Goal: Task Accomplishment & Management: Manage account settings

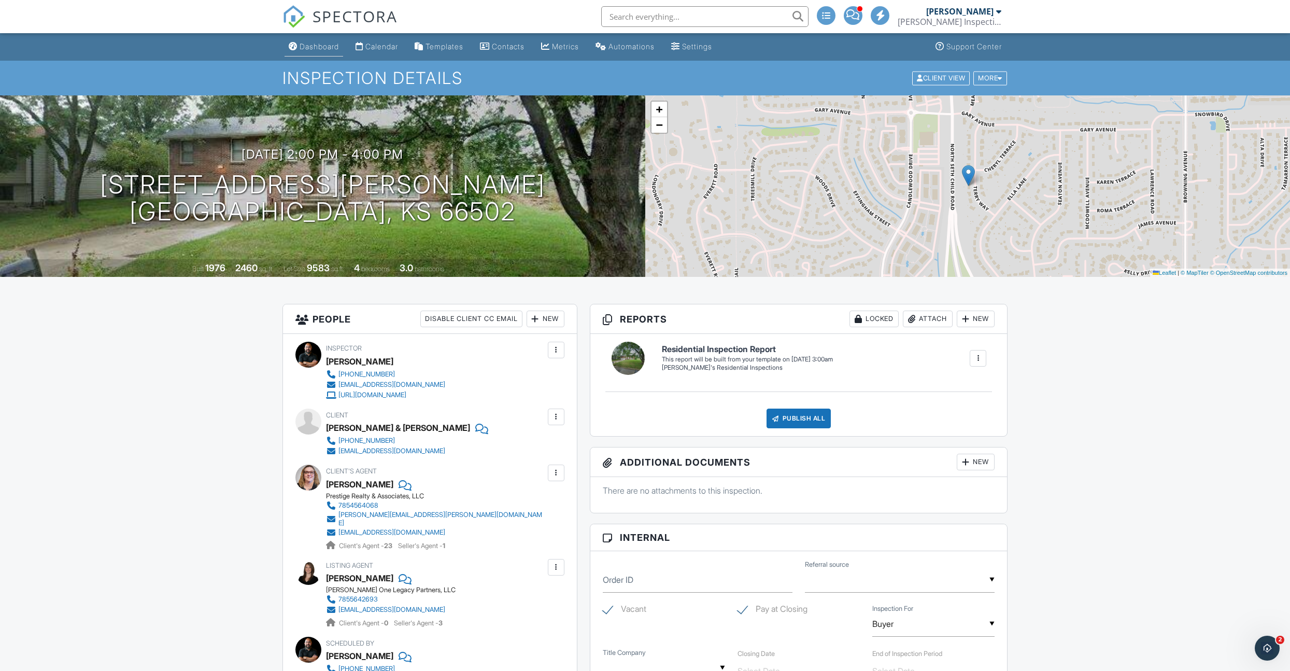
click at [320, 50] on div "Dashboard" at bounding box center [319, 46] width 39 height 9
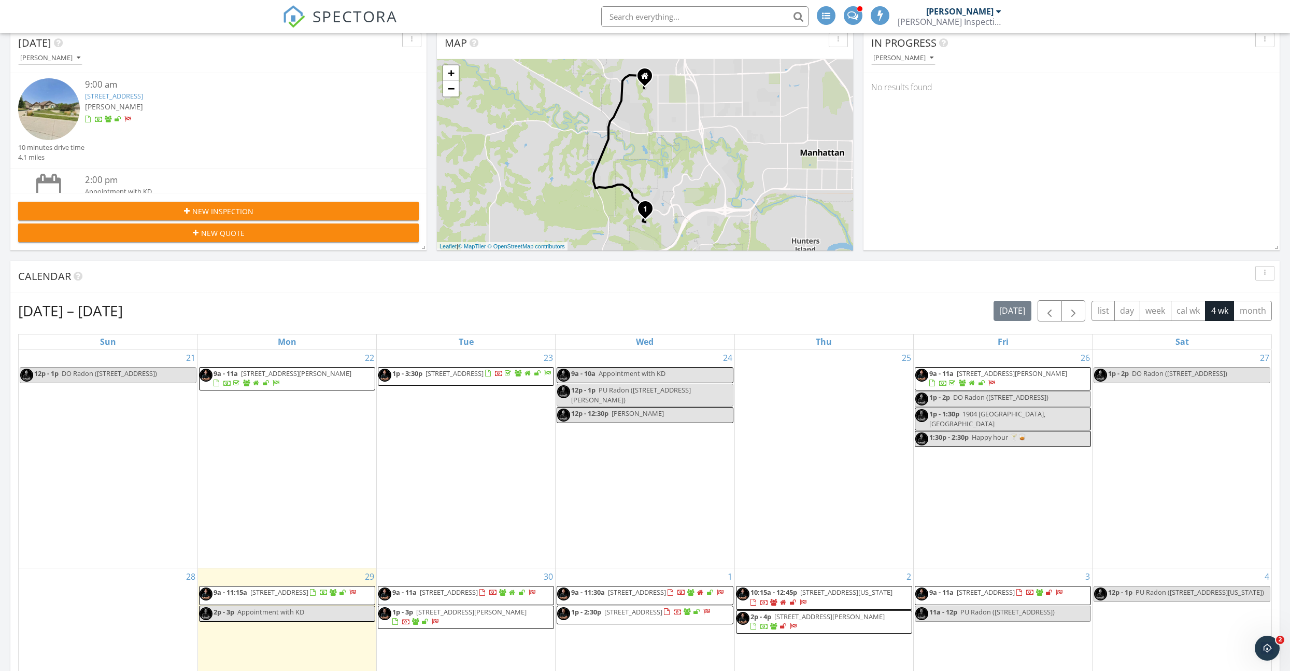
scroll to position [362, 0]
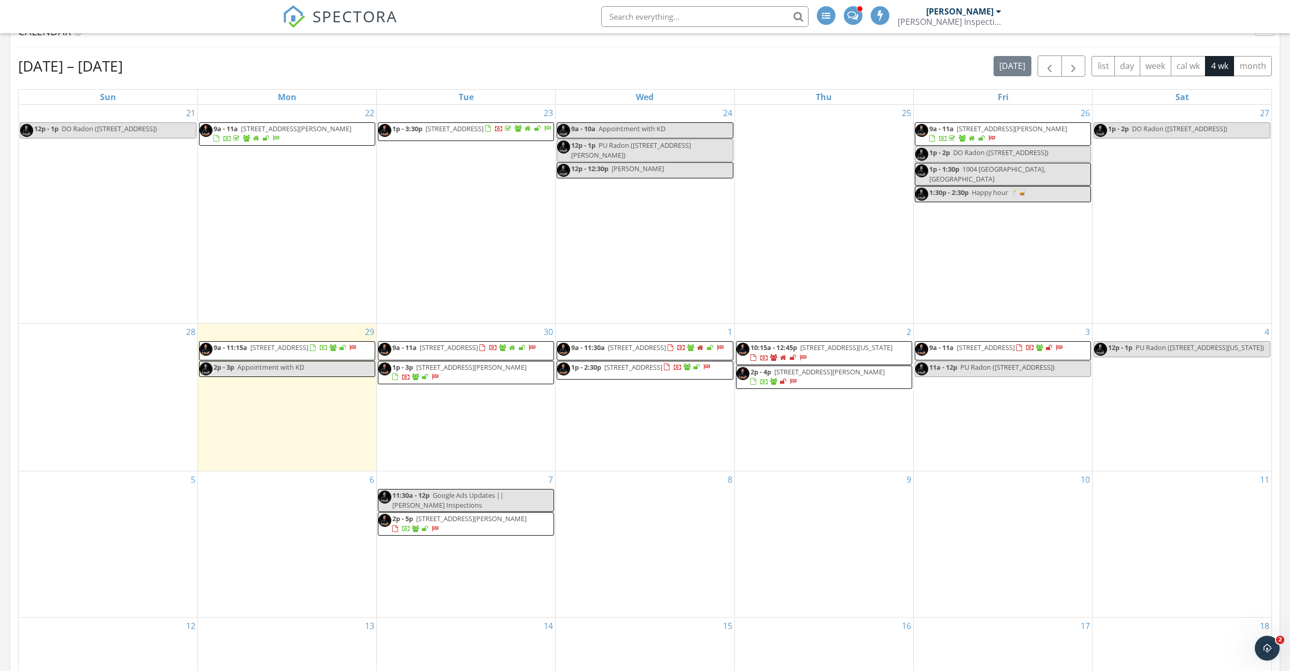
click at [862, 352] on span "[STREET_ADDRESS][US_STATE]" at bounding box center [846, 347] width 92 height 9
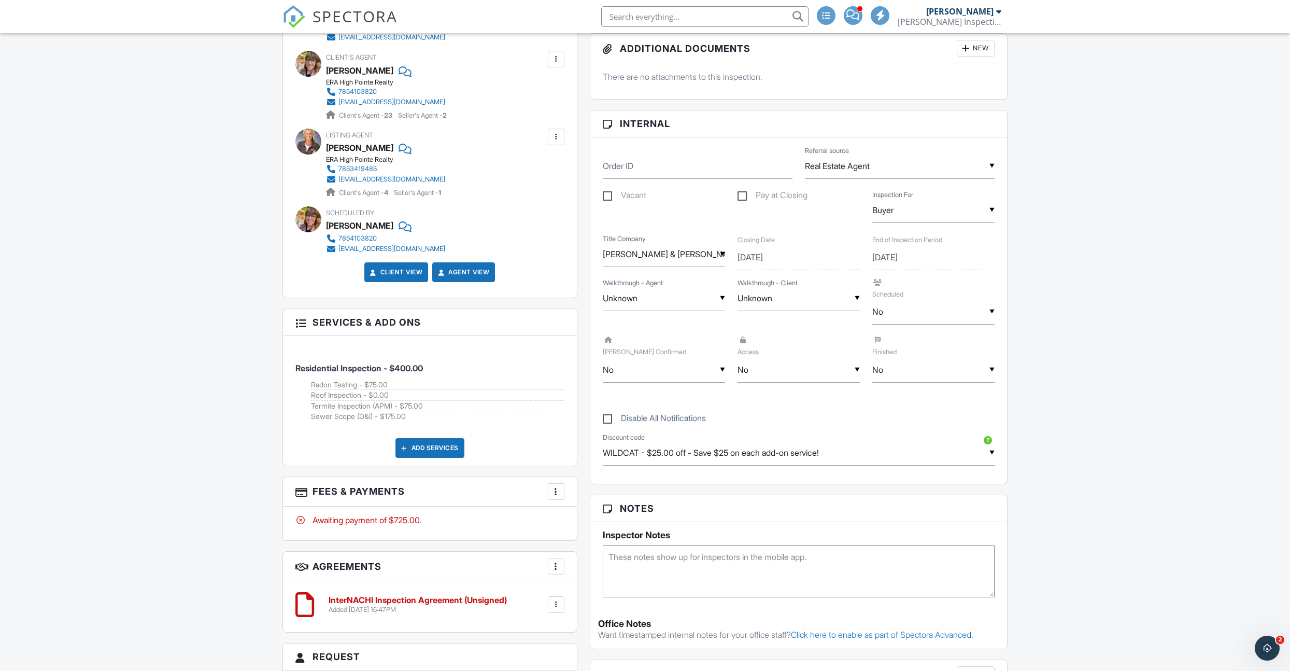
click at [662, 297] on div "▼ Unknown Unknown Yes No Unknown Yes No" at bounding box center [664, 298] width 122 height 25
click at [637, 375] on span "Yes" at bounding box center [628, 377] width 30 height 26
type input "Yes"
click at [746, 296] on input "Unknown" at bounding box center [799, 298] width 122 height 25
click at [758, 376] on span "Yes" at bounding box center [763, 377] width 30 height 26
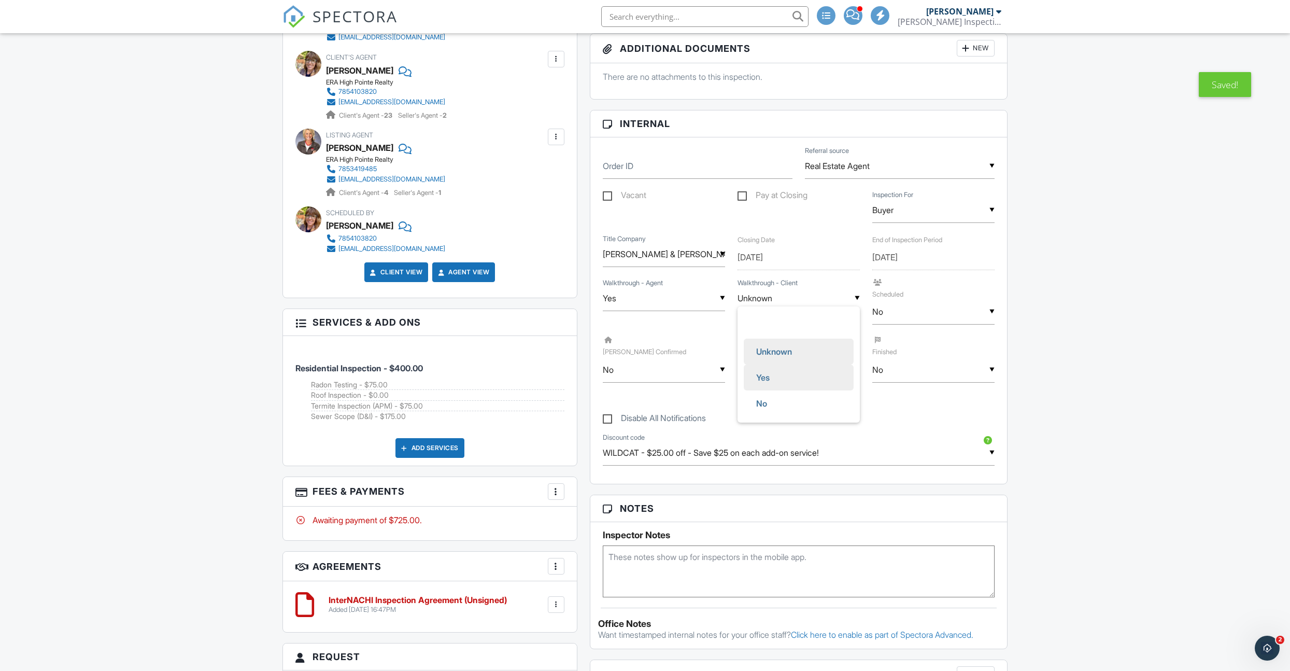
type input "Yes"
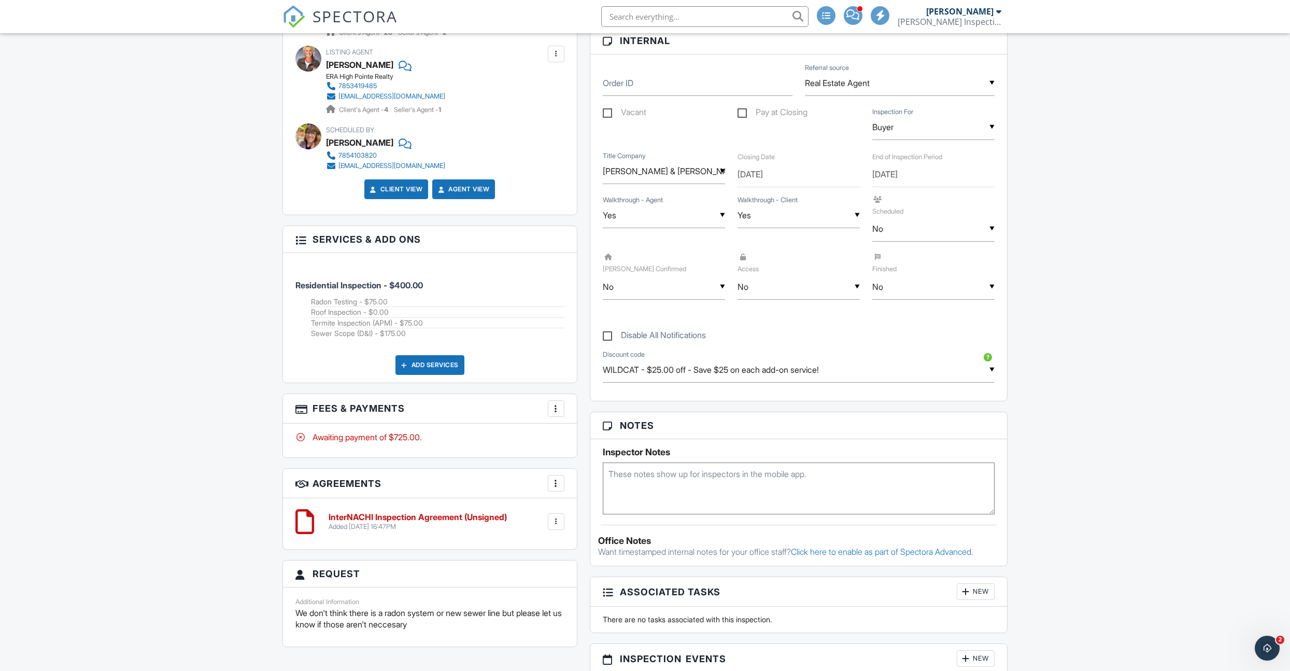
scroll to position [507, 0]
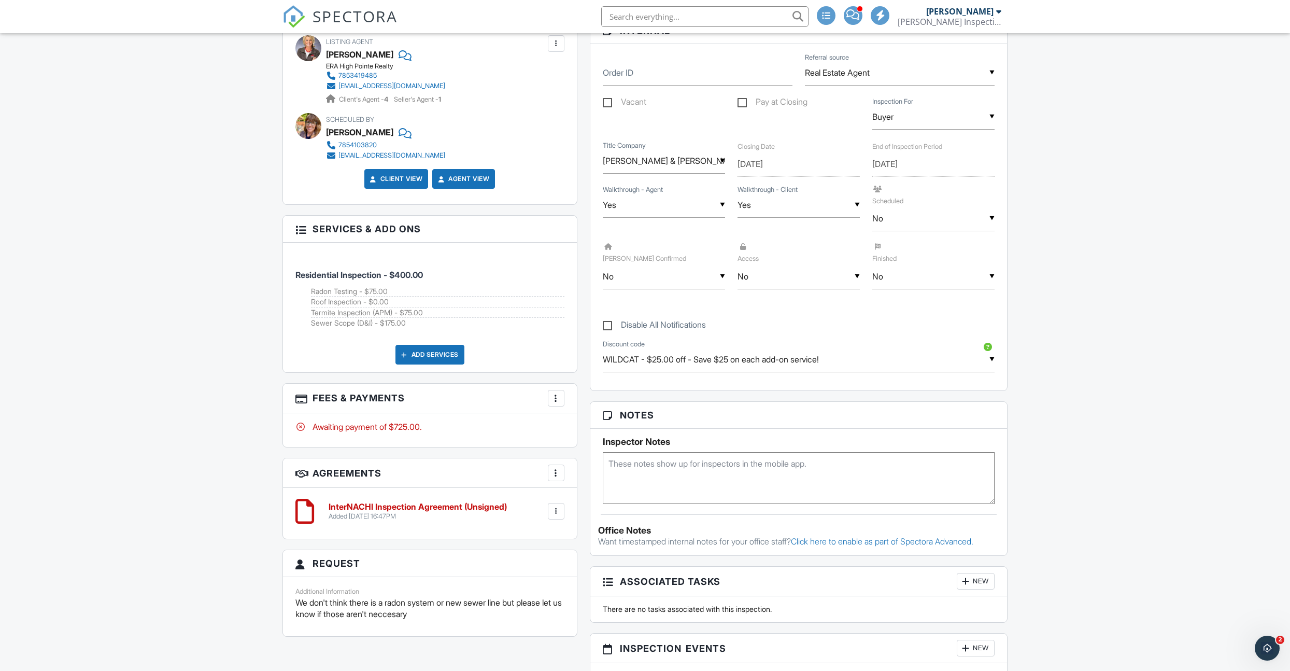
click at [633, 467] on textarea at bounding box center [799, 478] width 392 height 52
type textarea "D&I @ 8:15"
click at [1081, 466] on div "Dashboard Calendar Templates Contacts Metrics Automations Settings Support Cent…" at bounding box center [645, 616] width 1290 height 2181
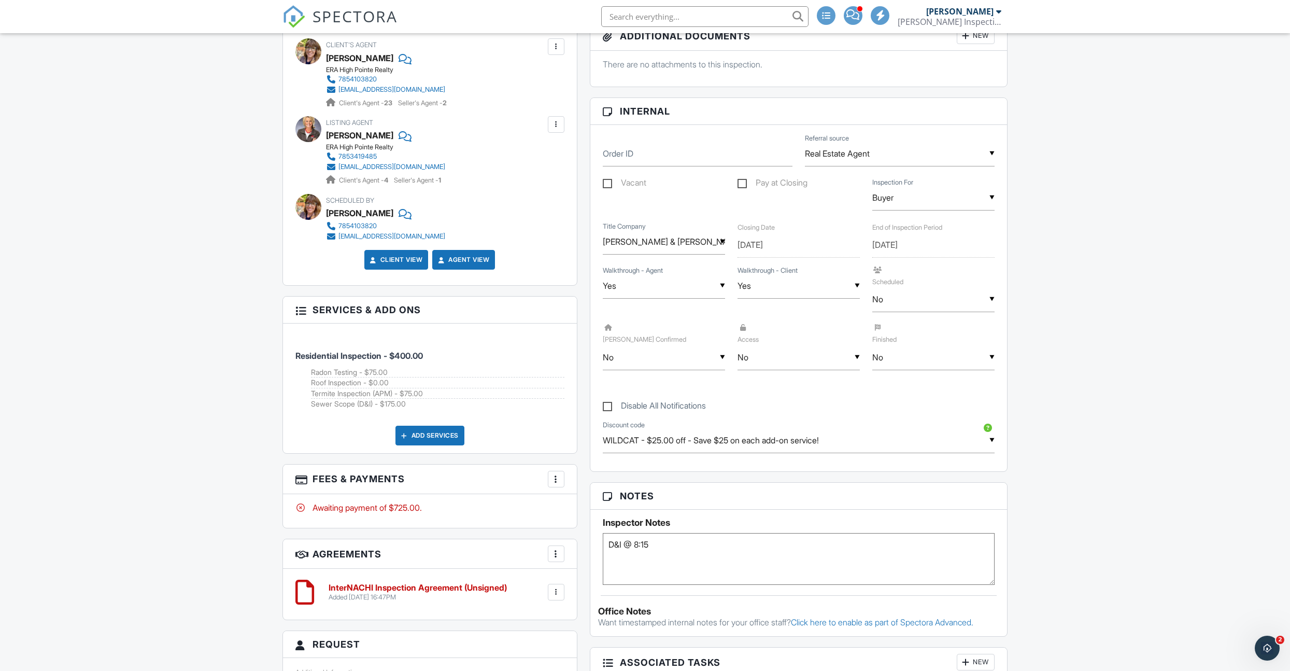
scroll to position [0, 0]
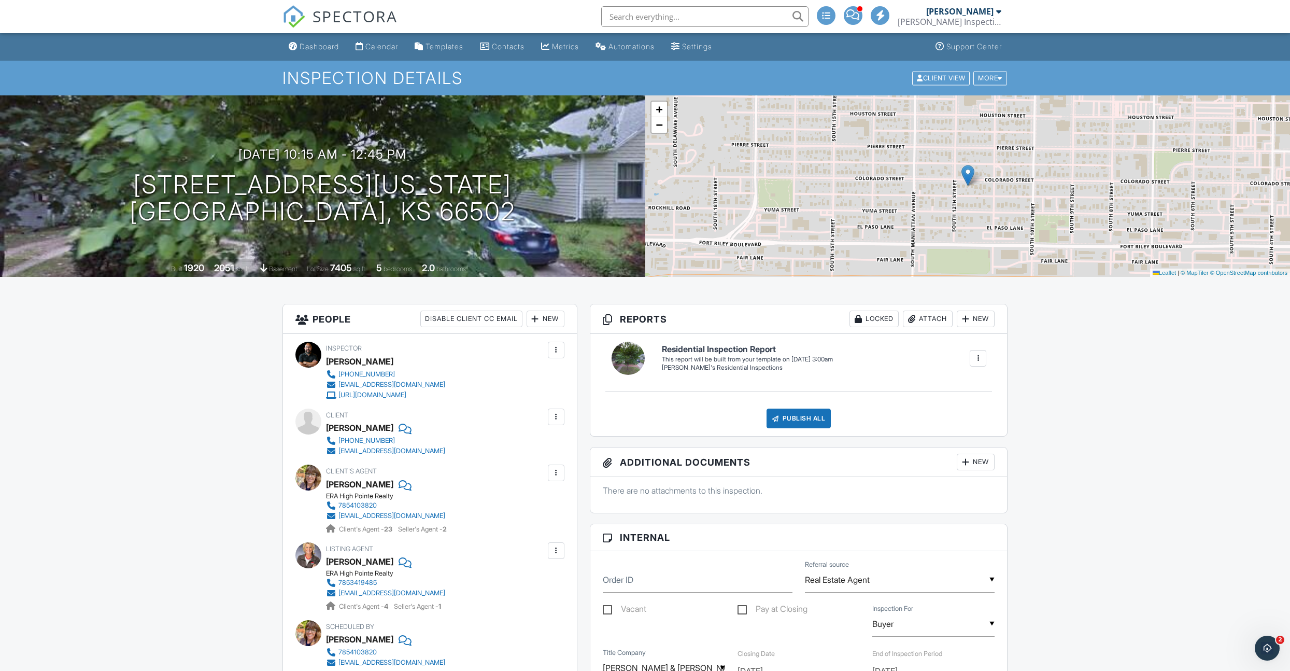
click at [324, 48] on div "Dashboard" at bounding box center [319, 46] width 39 height 9
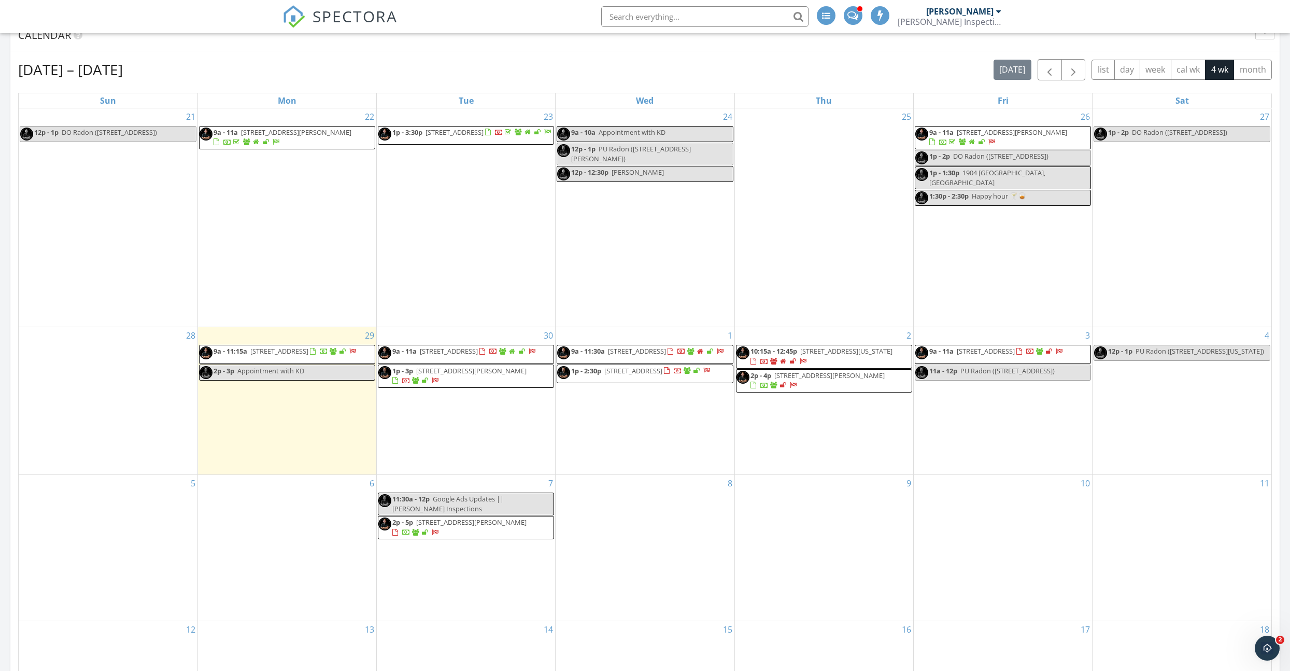
scroll to position [359, 0]
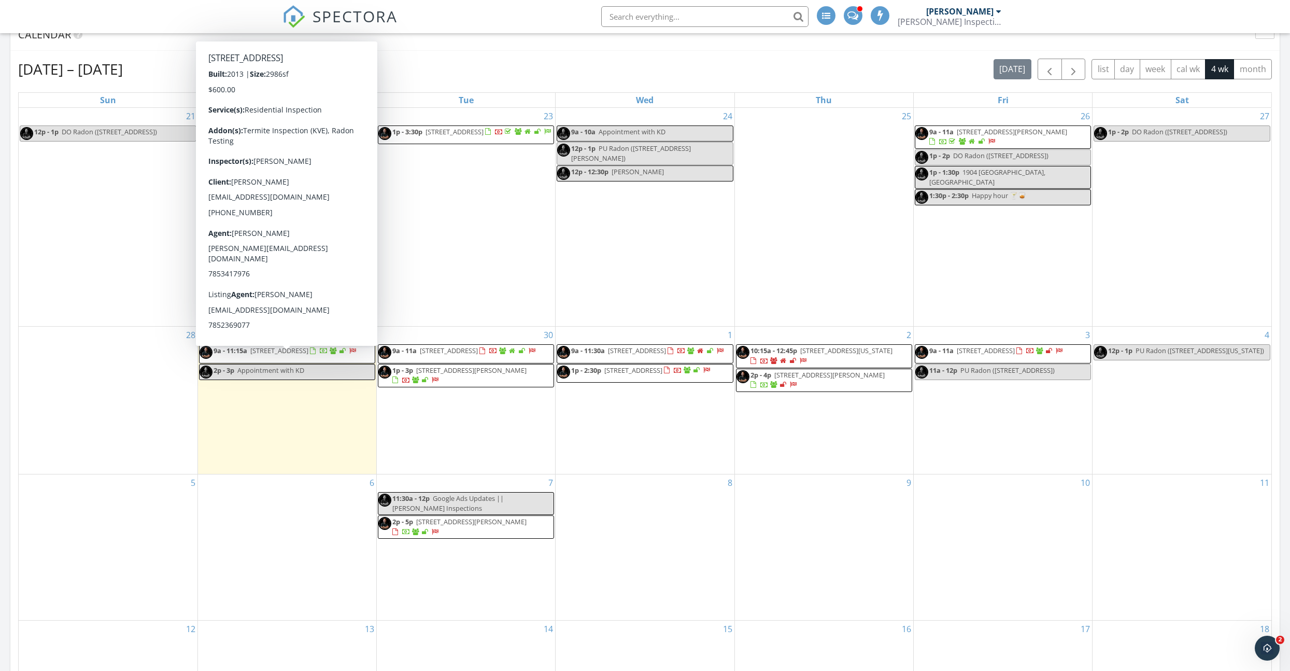
click at [308, 355] on span "4420 Grande Bluffs Ln, Manhattan 66503" at bounding box center [279, 350] width 58 height 9
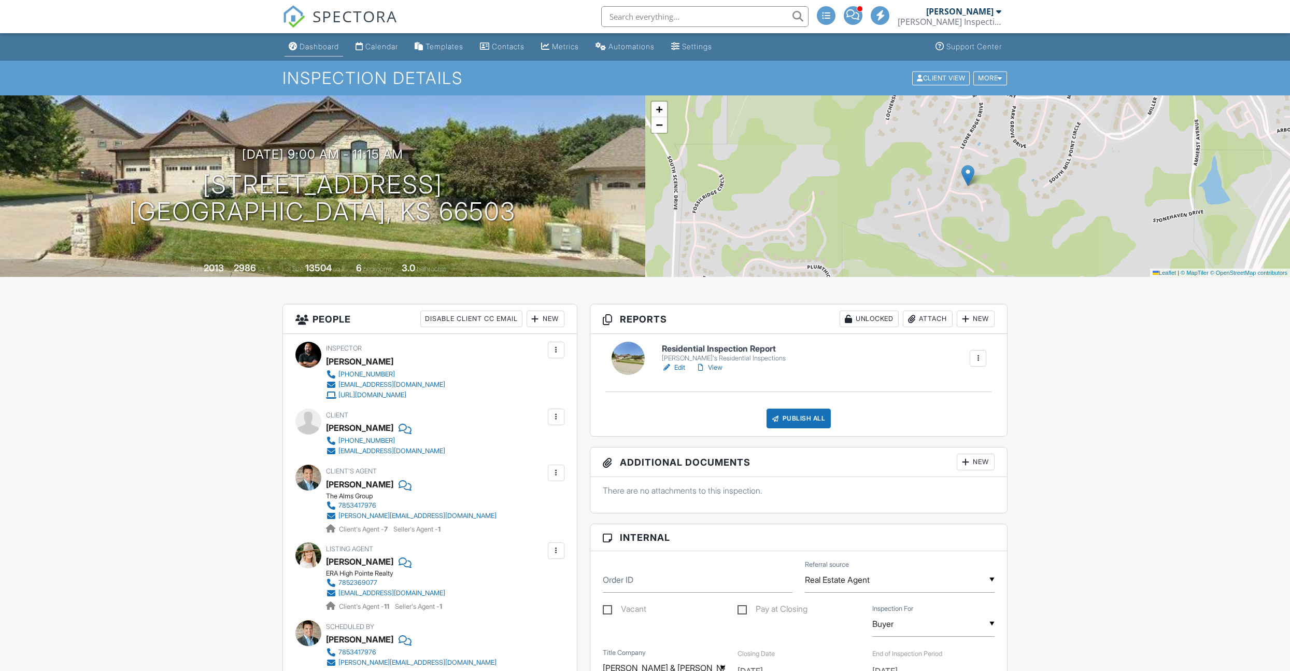
click at [306, 51] on link "Dashboard" at bounding box center [314, 46] width 59 height 19
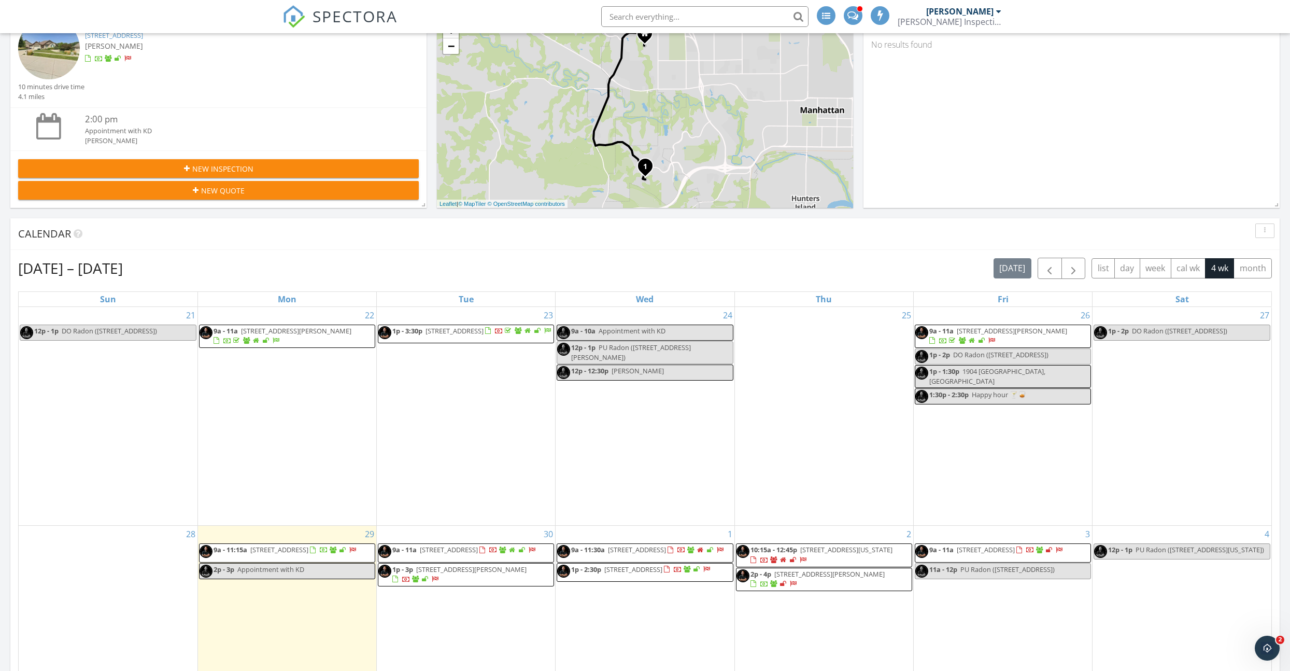
scroll to position [322, 0]
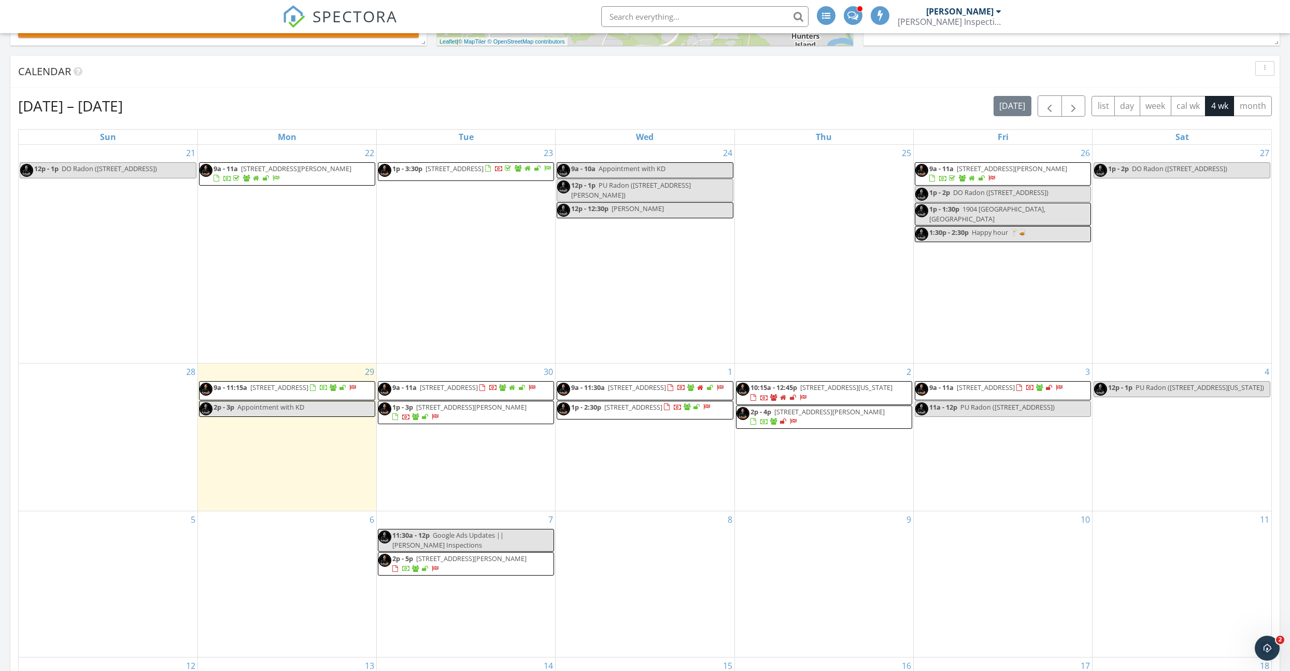
click at [850, 392] on span "1123 Colorado St, Manhattan 66502" at bounding box center [846, 386] width 92 height 9
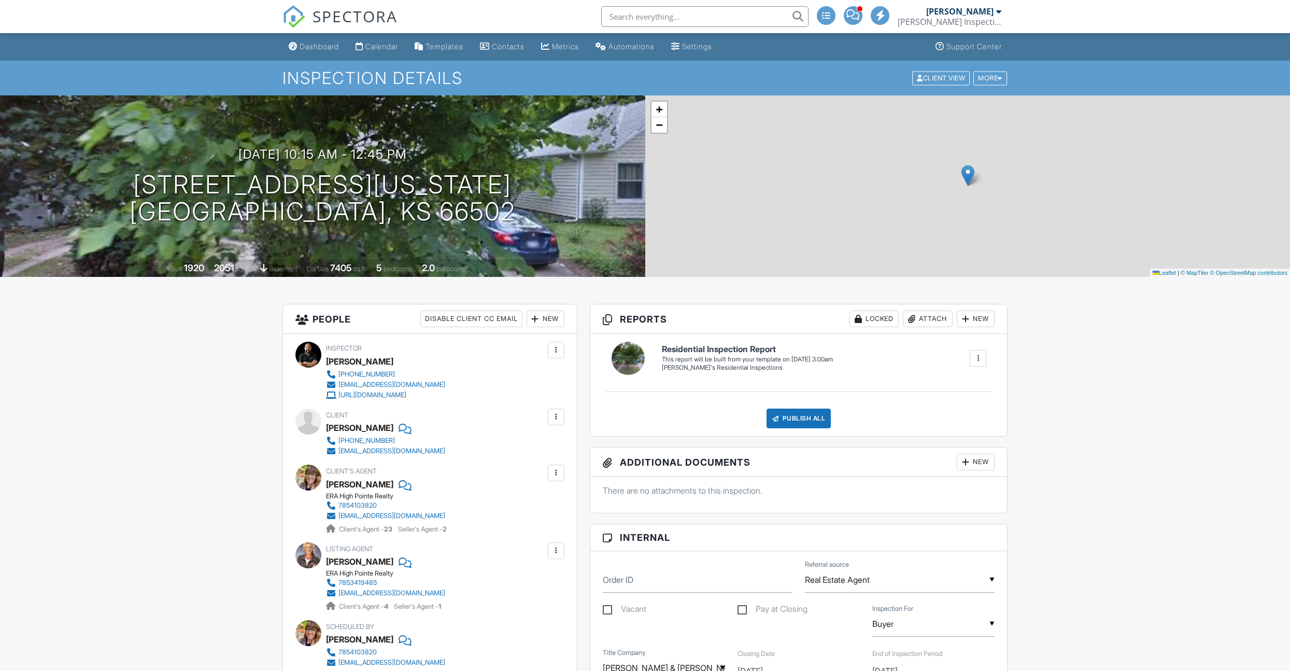
scroll to position [462, 0]
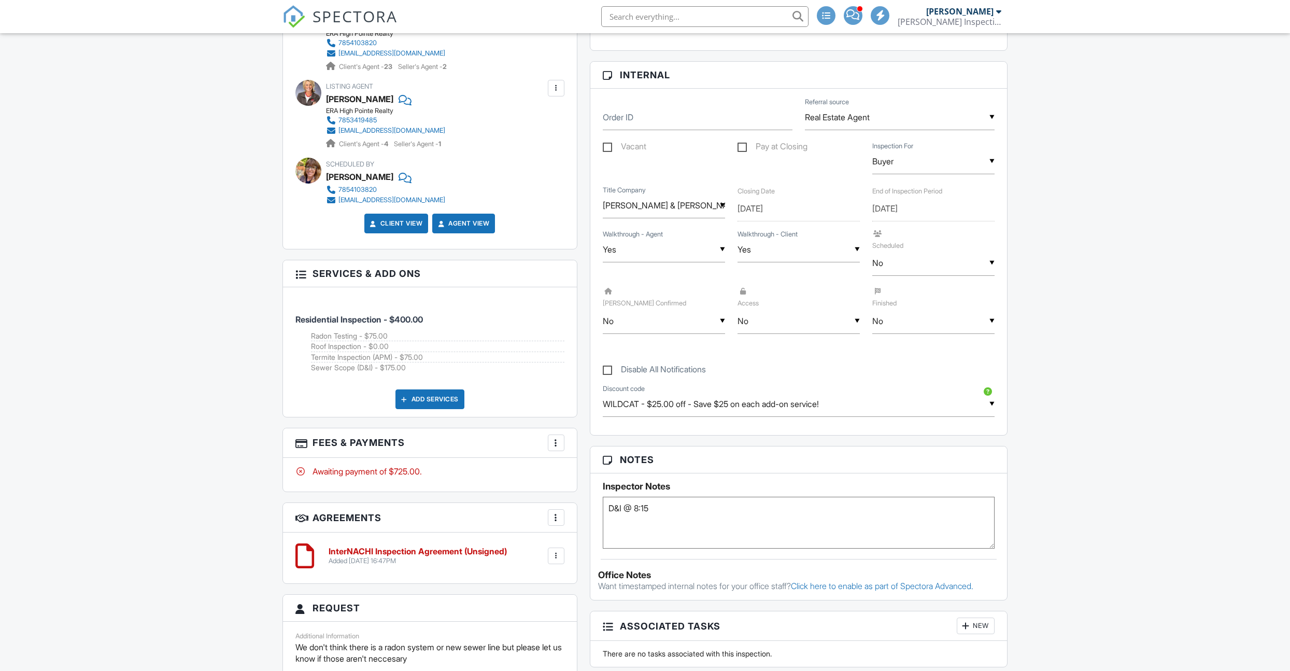
click at [640, 521] on textarea "D&I @ 8:15" at bounding box center [799, 523] width 392 height 52
paste textarea "10/3 at 3"
click at [639, 520] on textarea "D&I @ 8:15" at bounding box center [799, 523] width 392 height 52
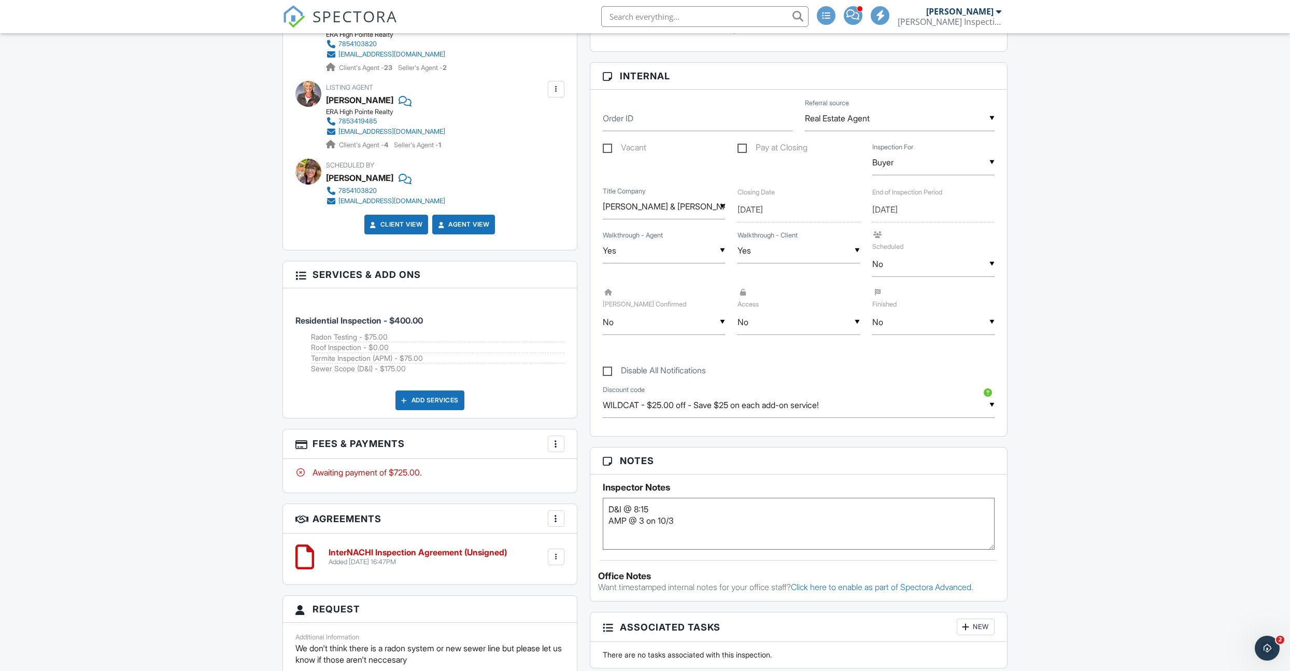
type textarea "D&I @ 8:15 AMP @ 3 on 10/3"
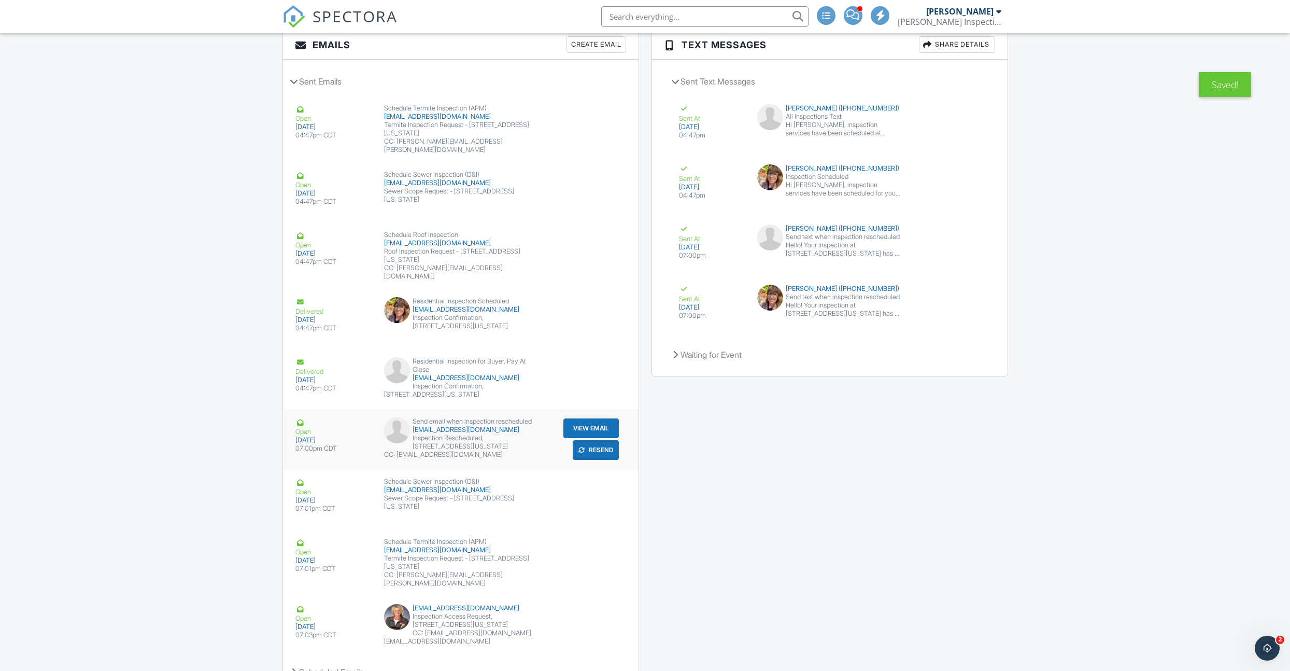
scroll to position [1531, 0]
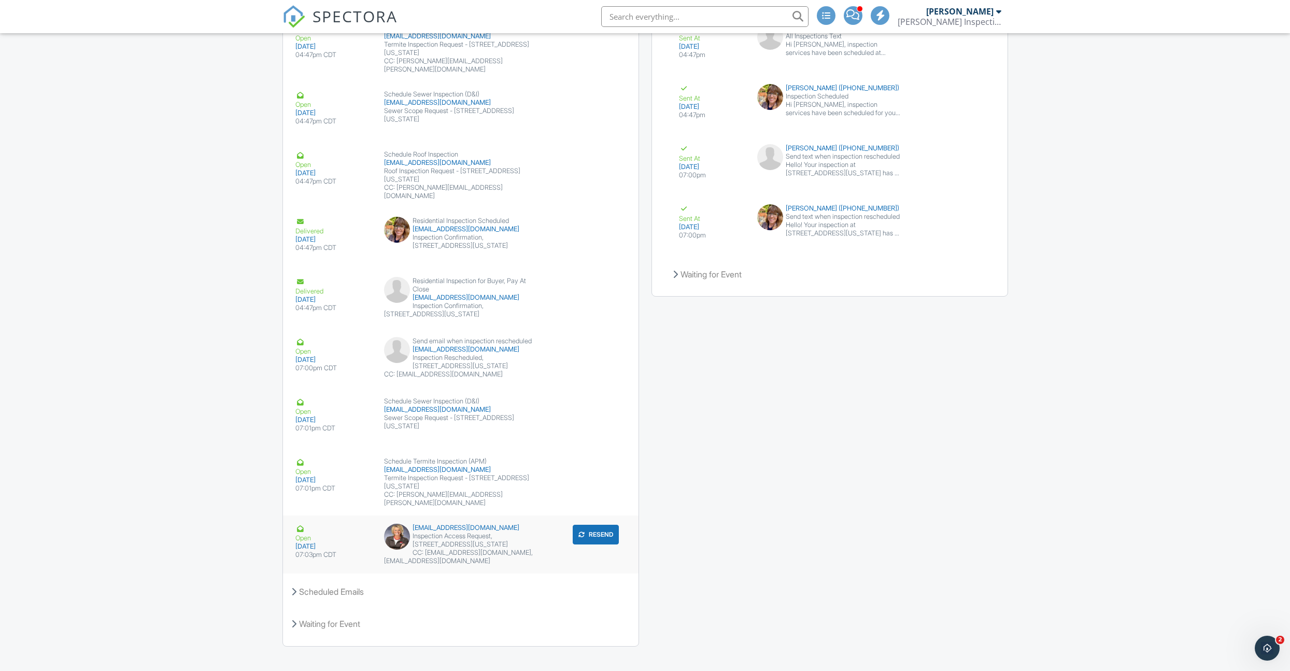
click at [514, 534] on div "Inspection Access Request, 1123 Colorado St, Manhattan, KS 66502" at bounding box center [460, 540] width 153 height 17
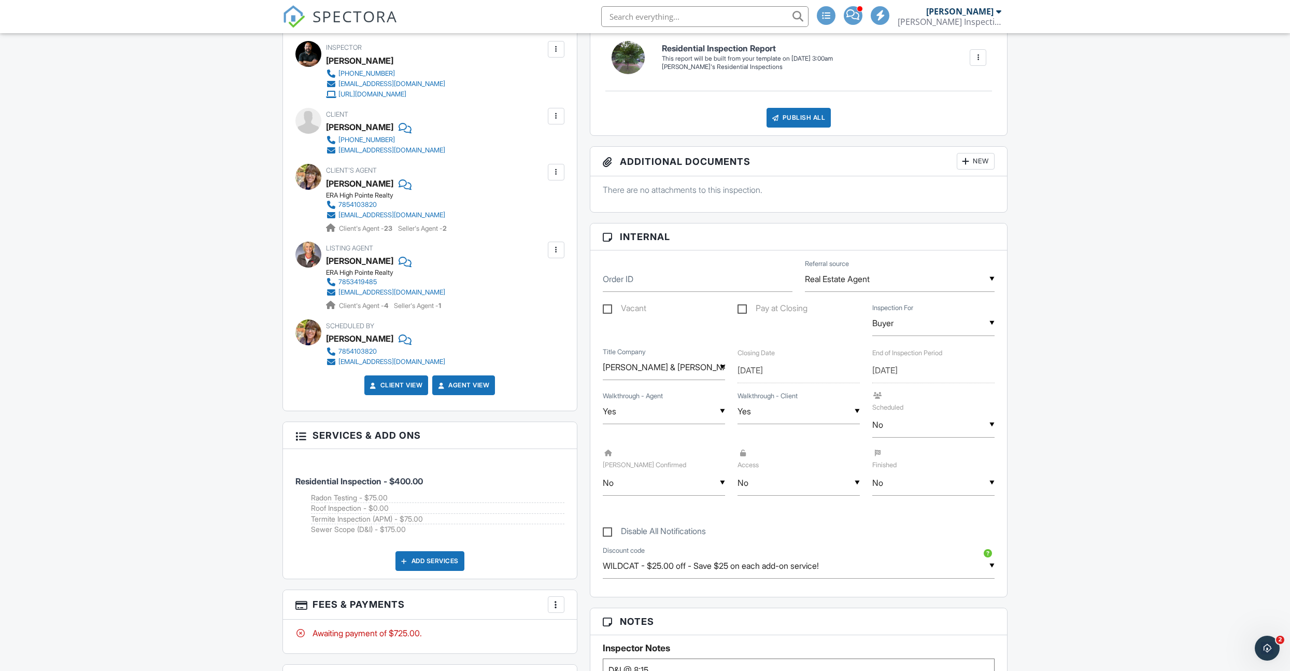
scroll to position [0, 0]
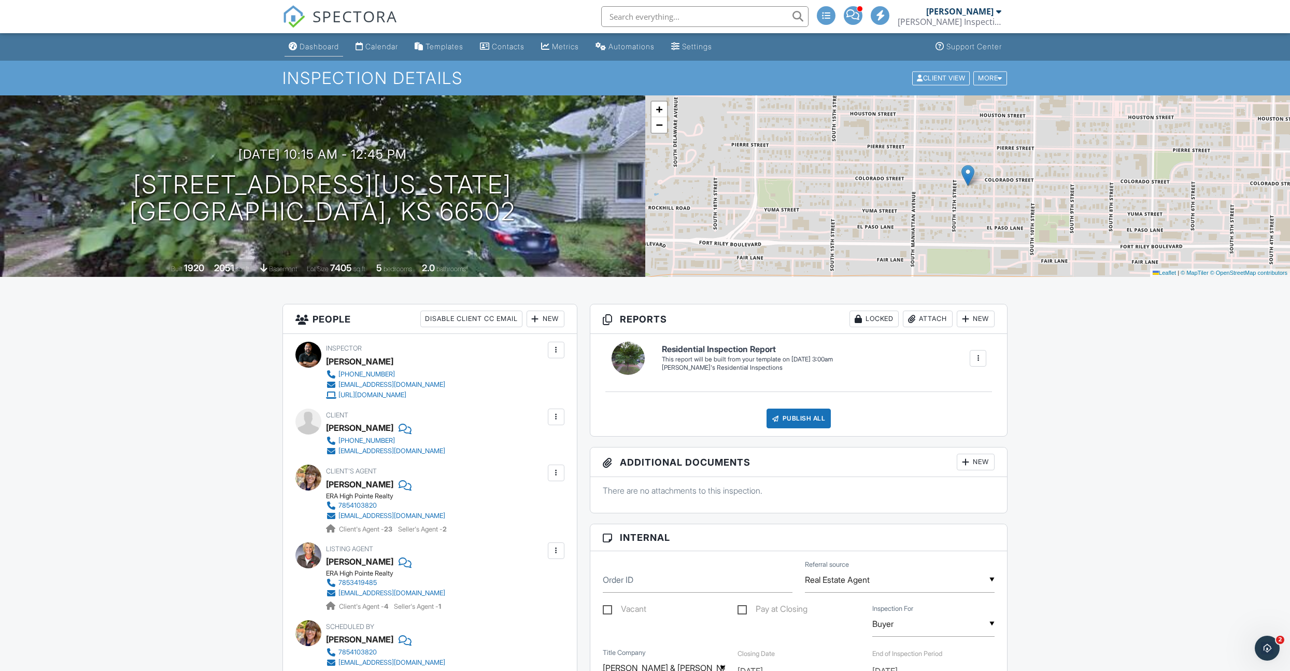
click at [324, 47] on div "Dashboard" at bounding box center [319, 46] width 39 height 9
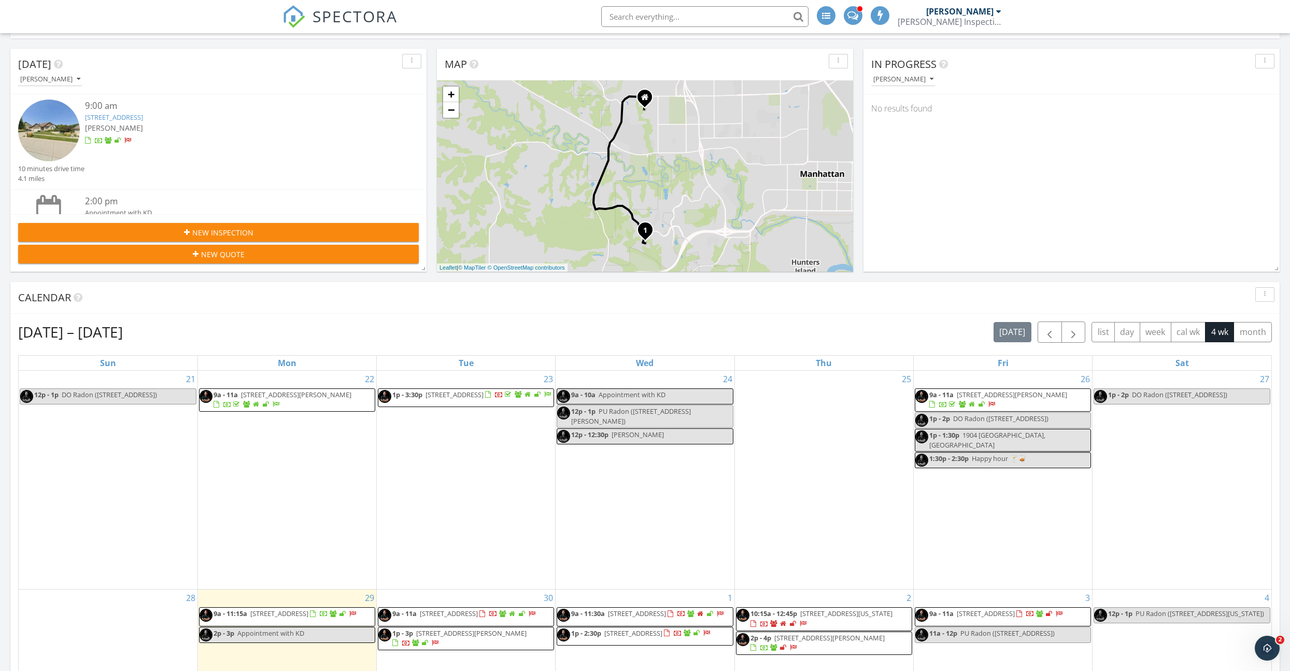
scroll to position [289, 0]
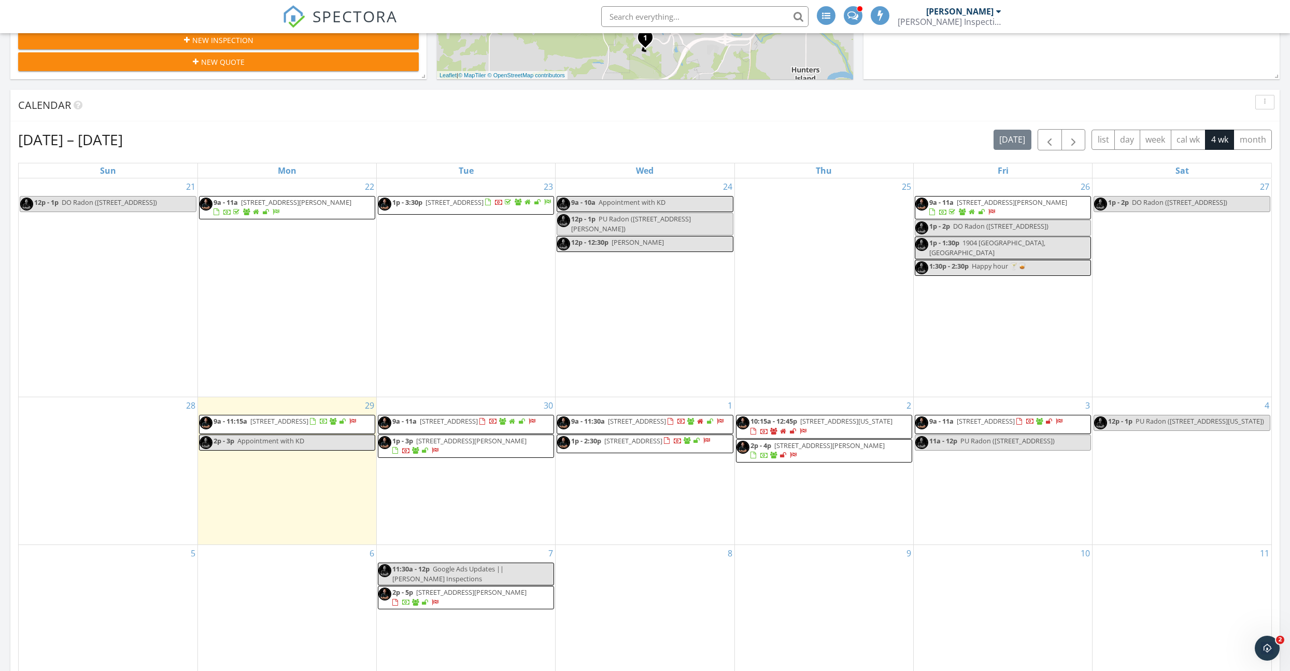
click at [308, 426] on span "[STREET_ADDRESS]" at bounding box center [279, 420] width 58 height 9
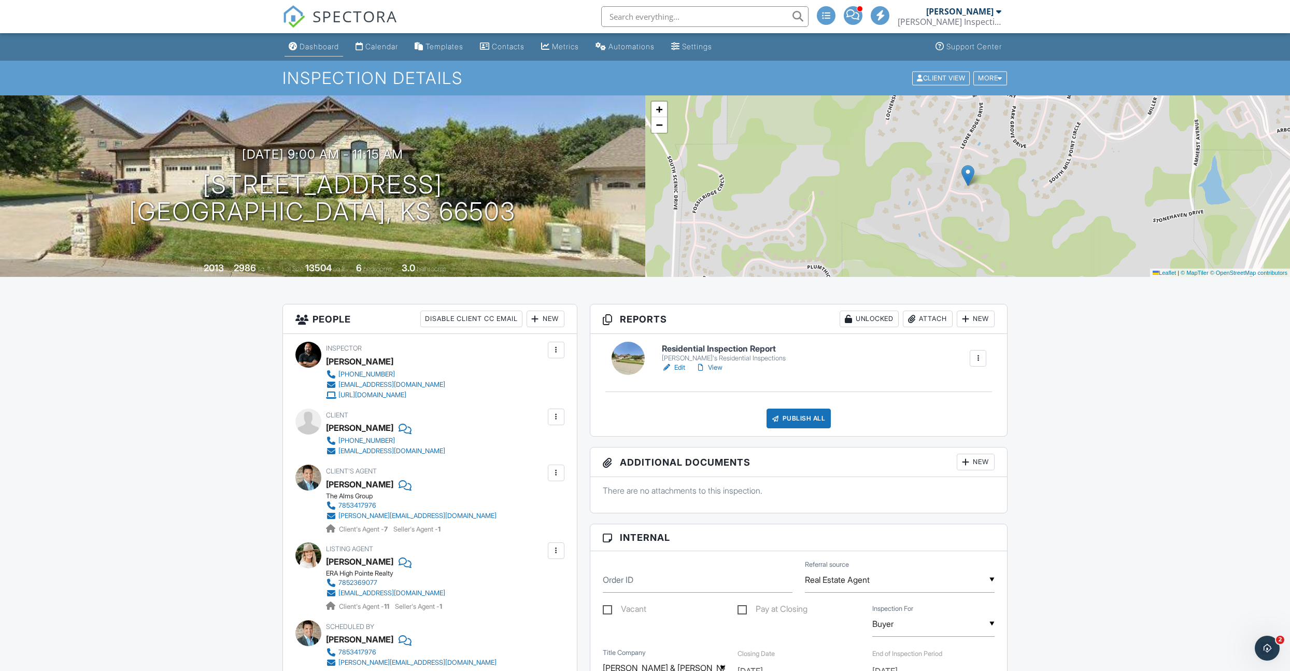
click at [313, 49] on div "Dashboard" at bounding box center [319, 46] width 39 height 9
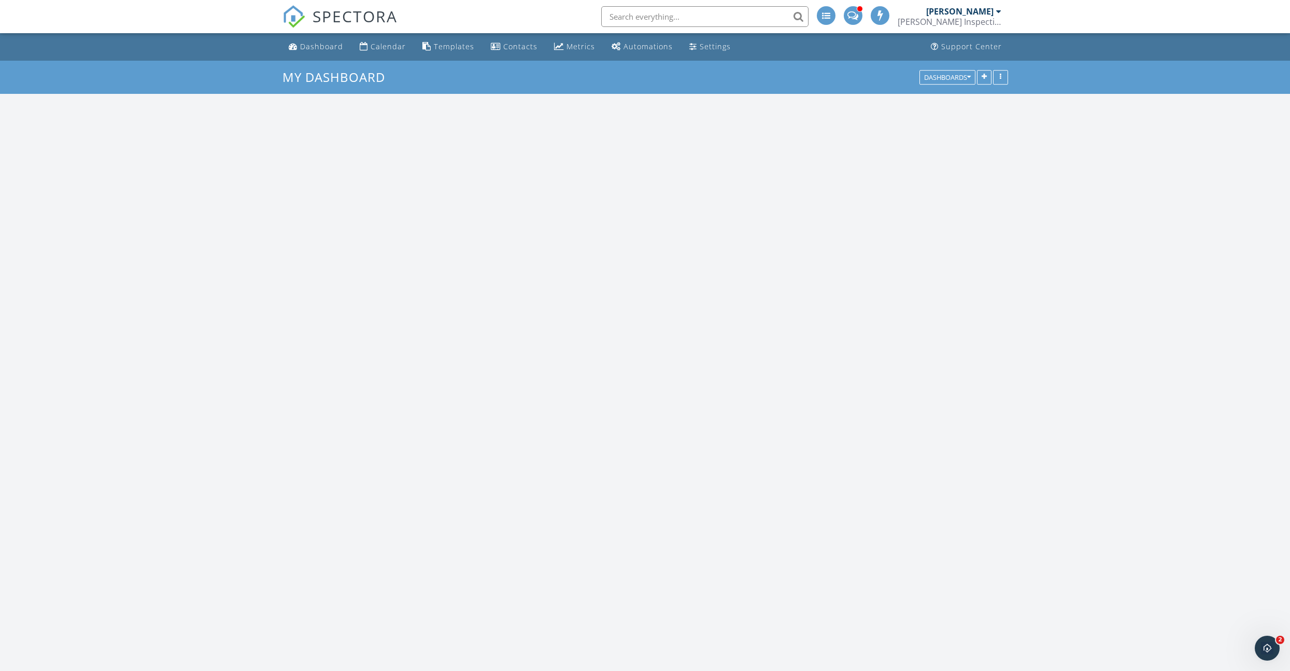
scroll to position [1566, 1291]
